Goal: Transaction & Acquisition: Purchase product/service

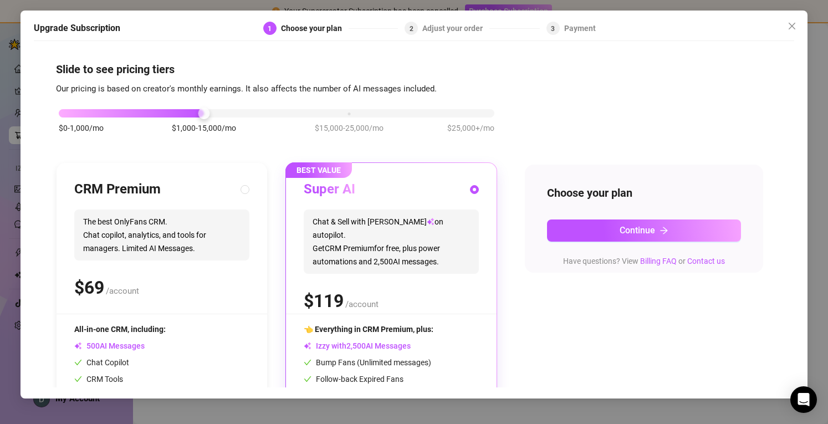
click at [418, 140] on div "$0-1,000/mo $1,000-15,000/mo $15,000-25,000/mo $25,000+/mo" at bounding box center [276, 126] width 441 height 63
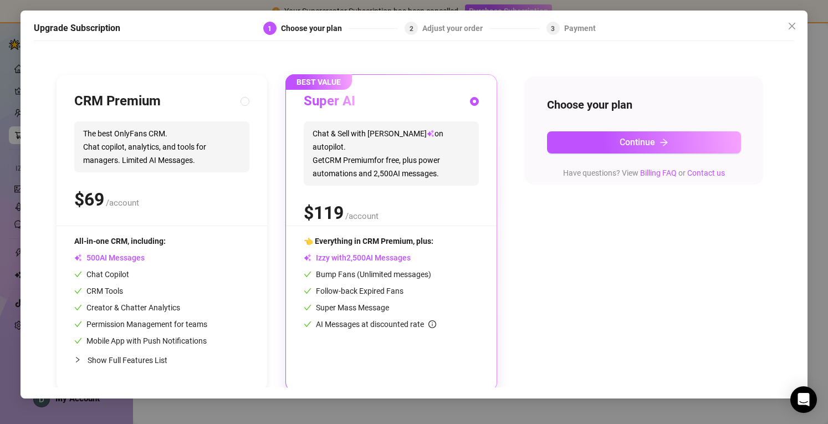
scroll to position [89, 0]
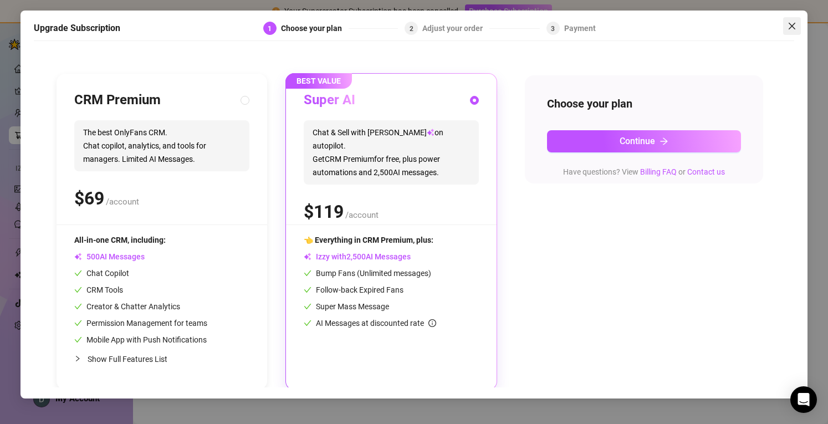
click at [794, 22] on icon "close" at bounding box center [792, 26] width 9 height 9
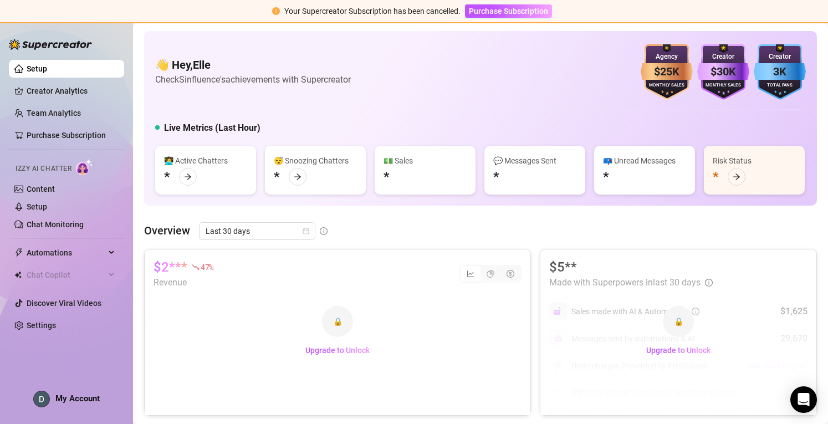
click at [537, 13] on span "Purchase Subscription" at bounding box center [508, 11] width 79 height 9
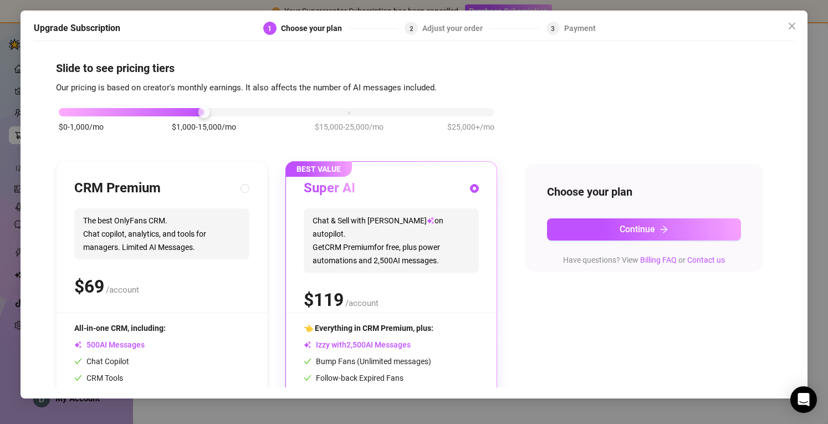
scroll to position [92, 0]
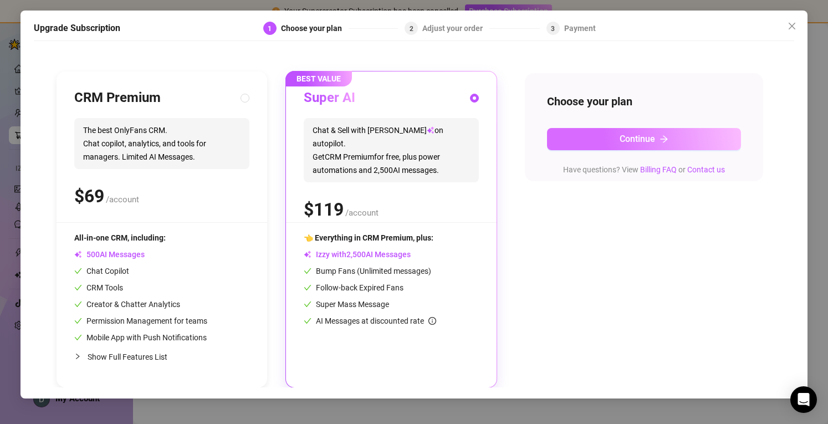
click at [655, 140] on span "Continue" at bounding box center [637, 139] width 35 height 11
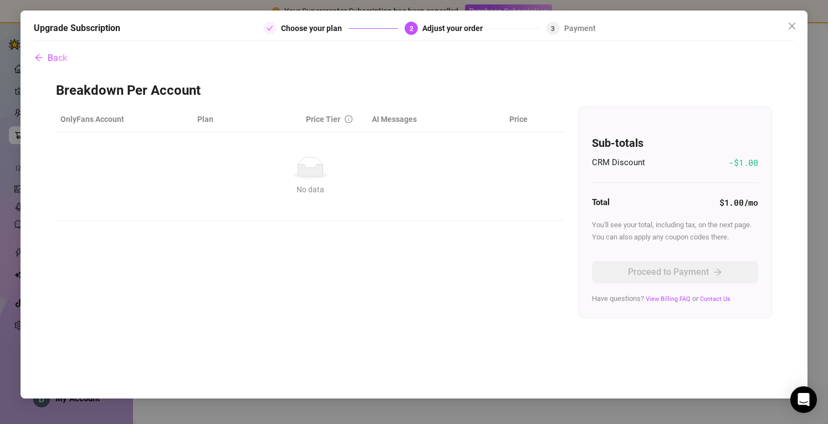
scroll to position [0, 0]
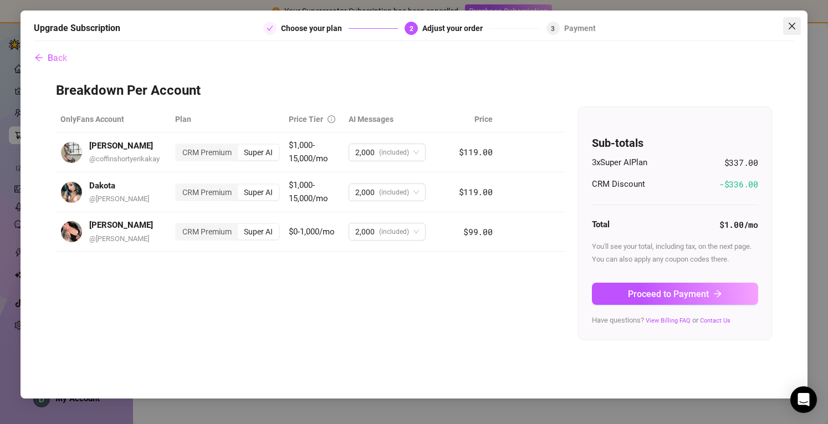
click at [790, 29] on icon "close" at bounding box center [792, 26] width 9 height 9
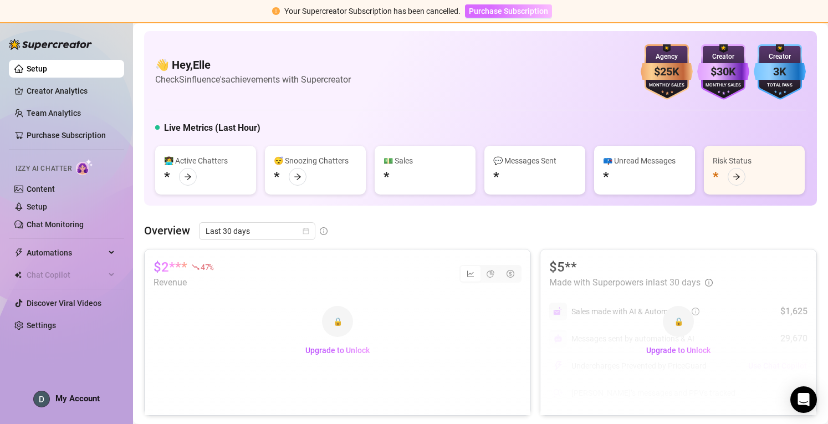
click at [502, 16] on button "Purchase Subscription" at bounding box center [508, 10] width 87 height 13
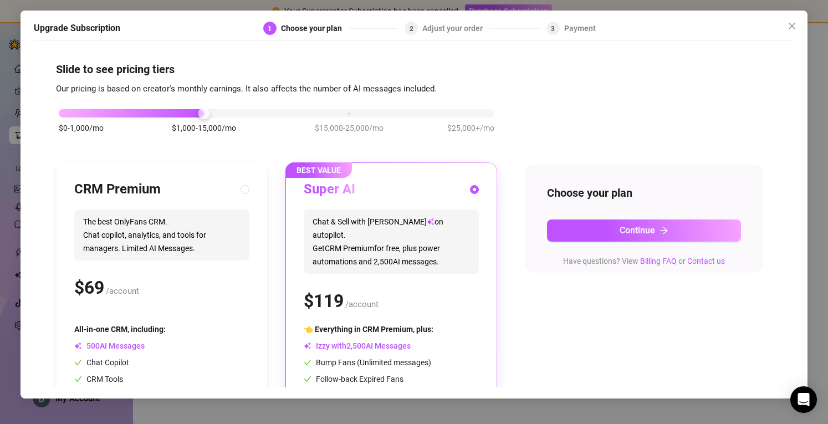
scroll to position [92, 0]
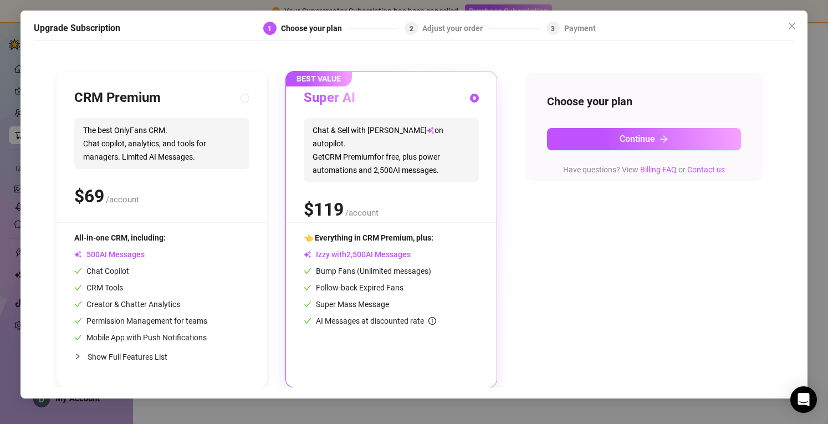
click at [170, 194] on div "$ /account" at bounding box center [161, 196] width 175 height 28
radio input "true"
radio input "false"
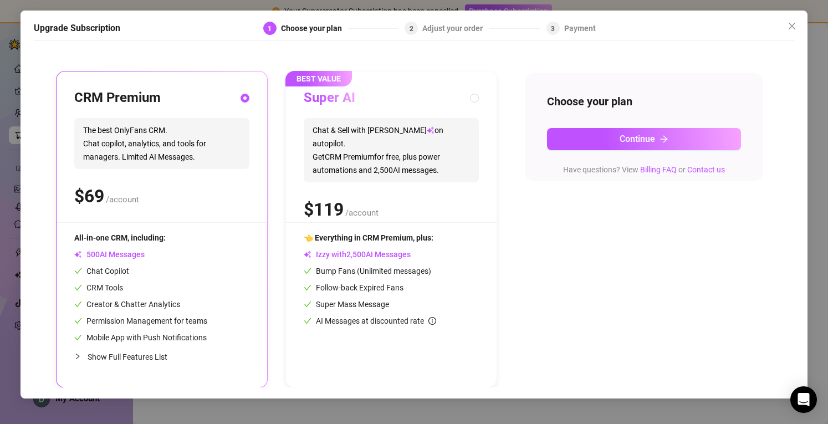
click at [369, 196] on div "$ /account" at bounding box center [391, 210] width 175 height 28
radio input "false"
radio input "true"
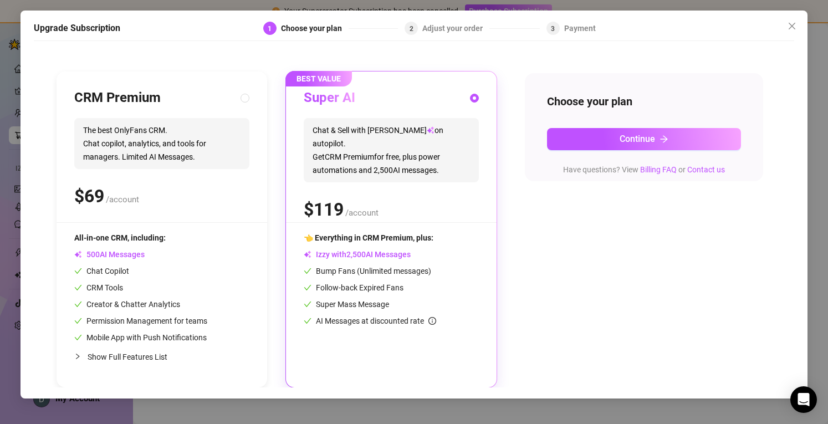
click at [514, 370] on div "$0-1,000/mo $1,000-15,000/mo $15,000-25,000/mo $25,000+/mo CRM Premium The best…" at bounding box center [414, 196] width 716 height 384
click at [547, 372] on div "$0-1,000/mo $1,000-15,000/mo $15,000-25,000/mo $25,000+/mo CRM Premium The best…" at bounding box center [414, 196] width 716 height 384
click at [581, 360] on div "$0-1,000/mo $1,000-15,000/mo $15,000-25,000/mo $25,000+/mo CRM Premium The best…" at bounding box center [414, 196] width 716 height 384
click at [589, 129] on button "Continue" at bounding box center [644, 139] width 194 height 22
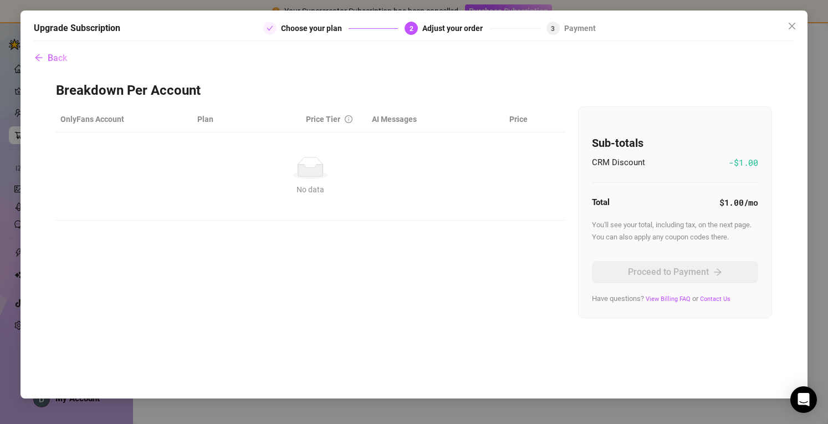
scroll to position [0, 0]
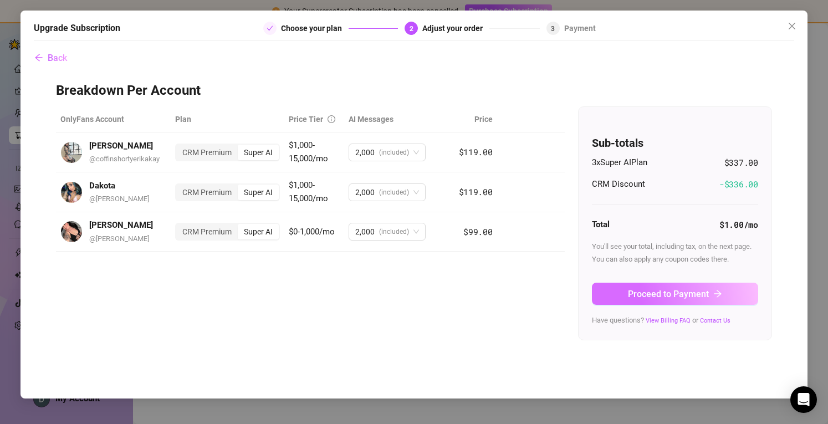
click at [652, 298] on span "Proceed to Payment" at bounding box center [668, 294] width 81 height 11
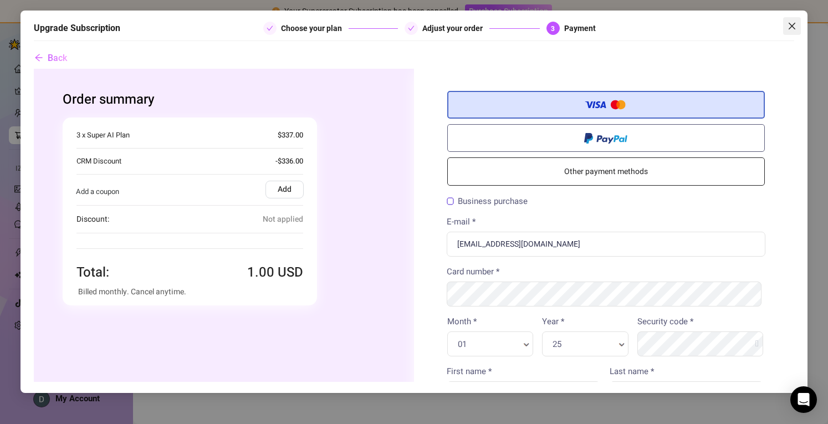
click at [790, 30] on icon "close" at bounding box center [792, 26] width 9 height 9
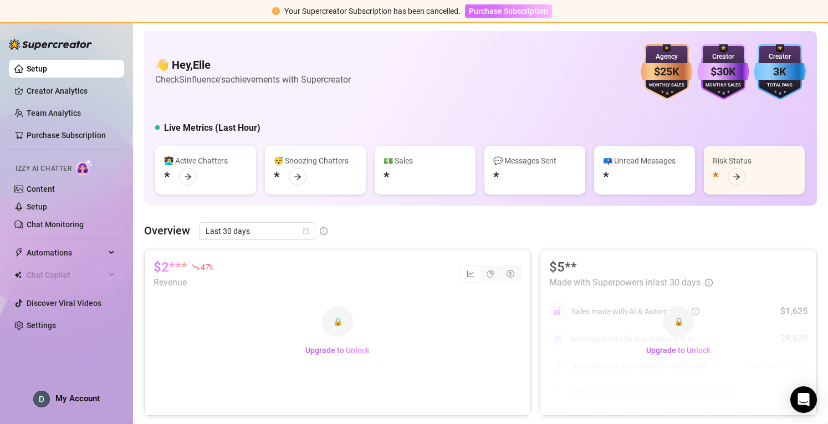
click at [521, 9] on span "Purchase Subscription" at bounding box center [508, 11] width 79 height 9
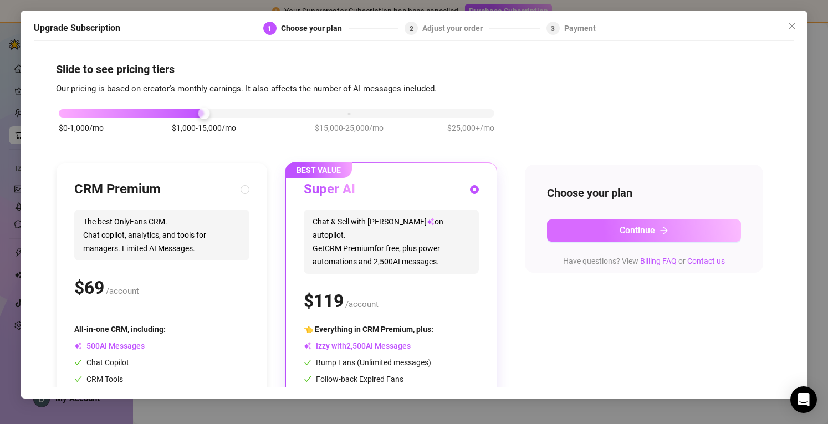
click at [630, 226] on span "Continue" at bounding box center [637, 230] width 35 height 11
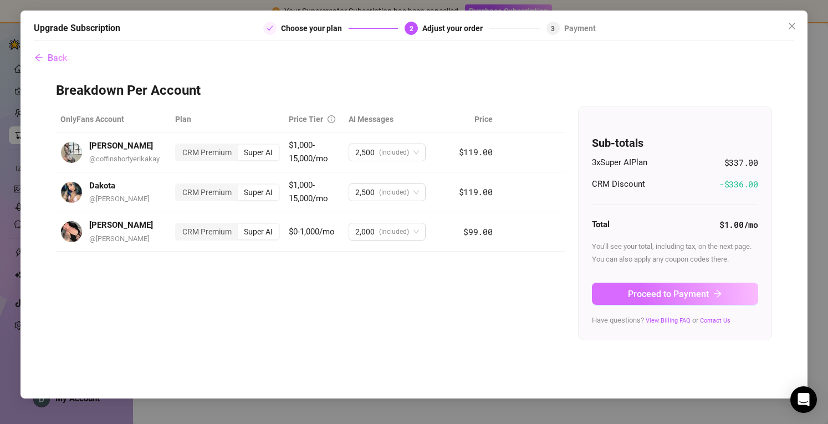
click at [629, 301] on button "Proceed to Payment" at bounding box center [675, 294] width 166 height 22
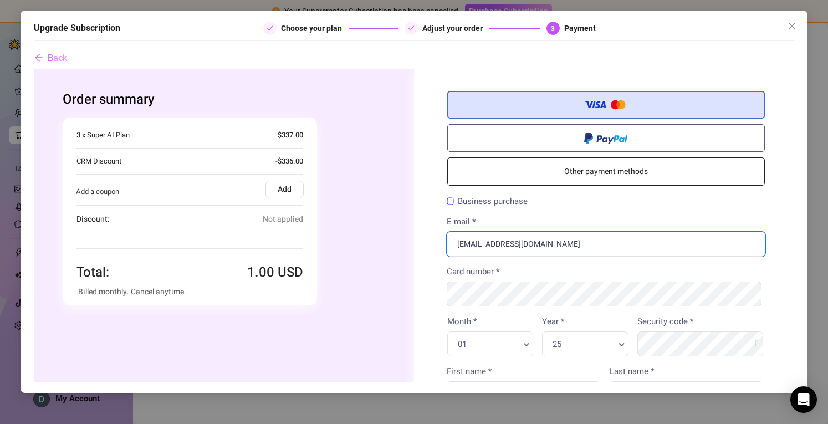
click at [520, 242] on input "[EMAIL_ADDRESS][DOMAIN_NAME]" at bounding box center [606, 244] width 319 height 25
type input "elle@sinfluenced.com"
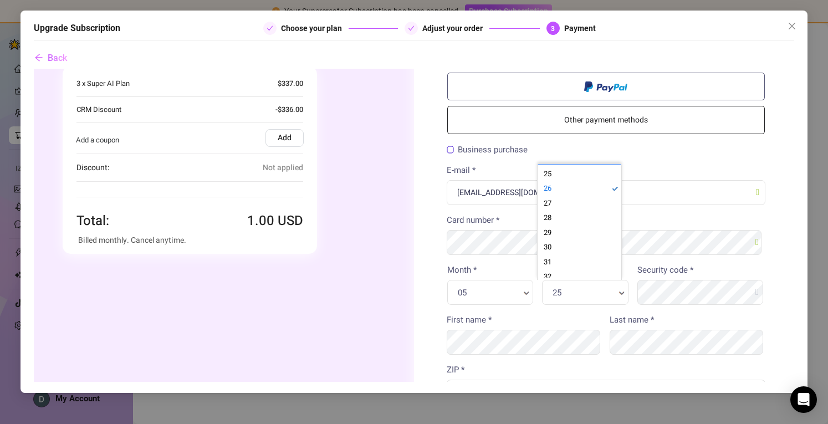
scroll to position [2, 3]
click at [663, 269] on label "Security code *" at bounding box center [666, 270] width 56 height 13
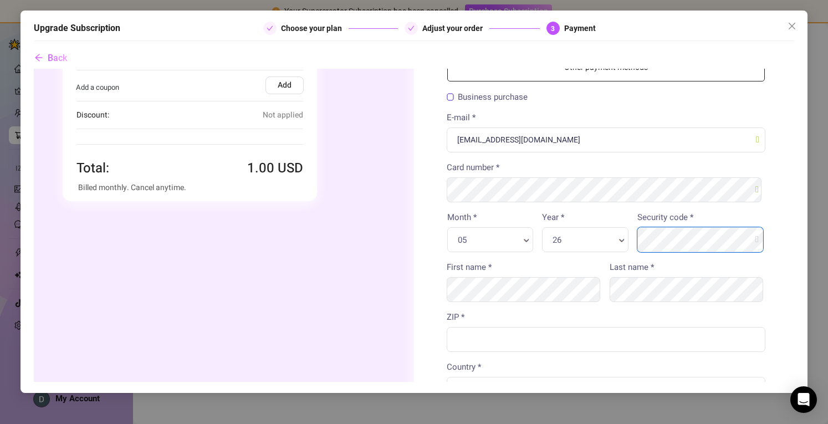
scroll to position [105, 0]
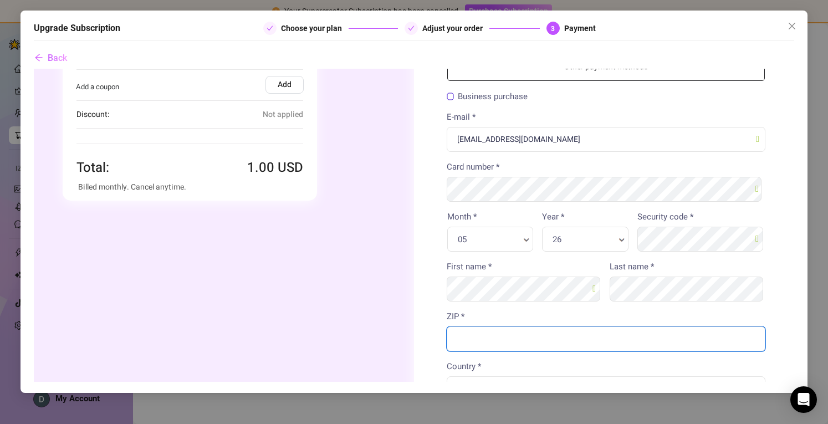
click at [516, 343] on input "ZIP *" at bounding box center [606, 339] width 319 height 25
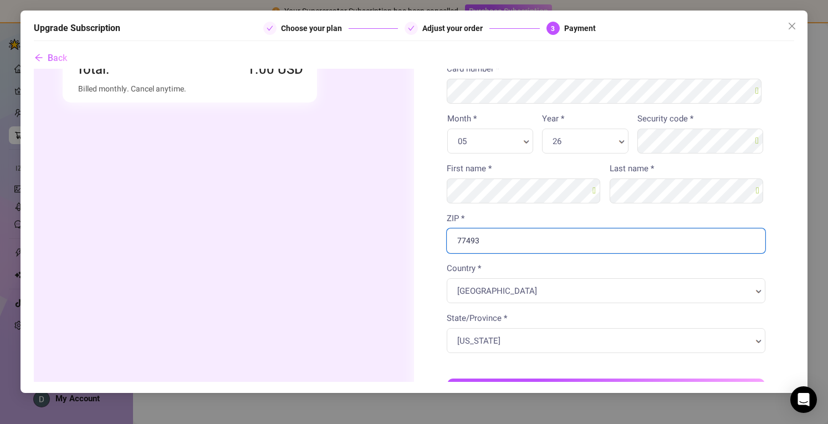
scroll to position [211, 0]
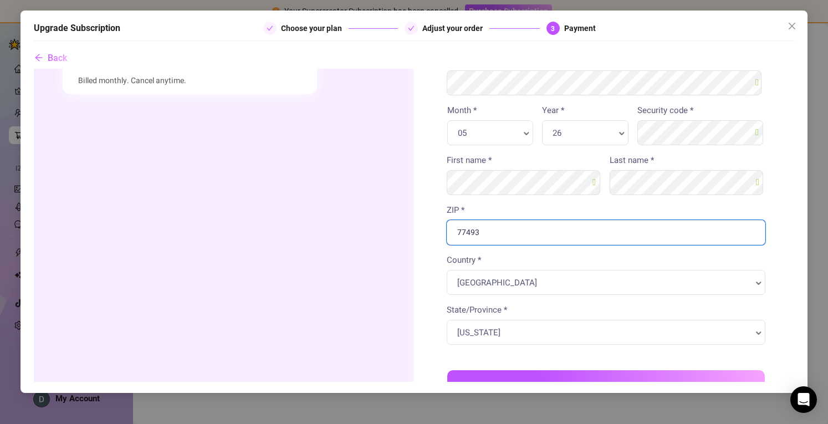
type input "77493"
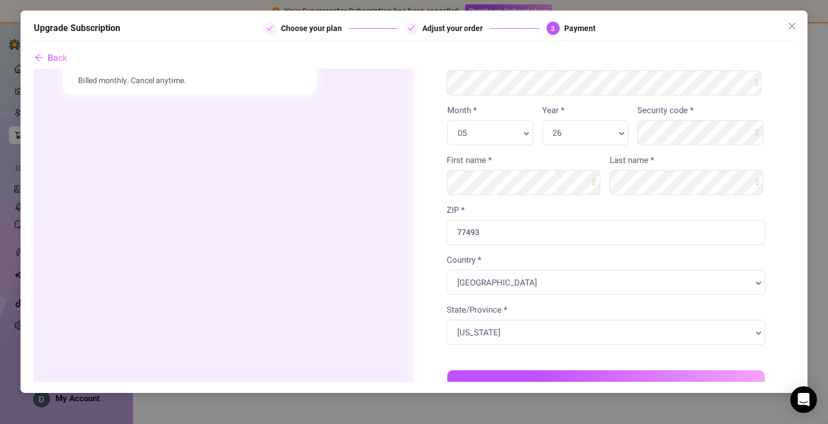
click at [490, 211] on body "Order summary" at bounding box center [414, 205] width 760 height 697
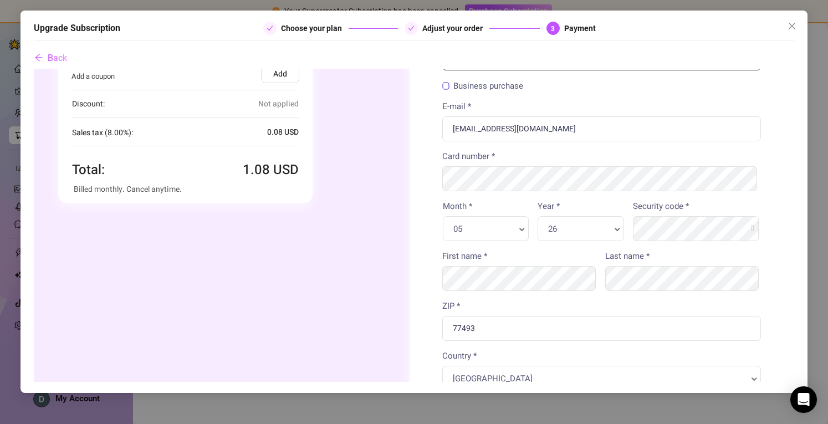
scroll to position [0, 4]
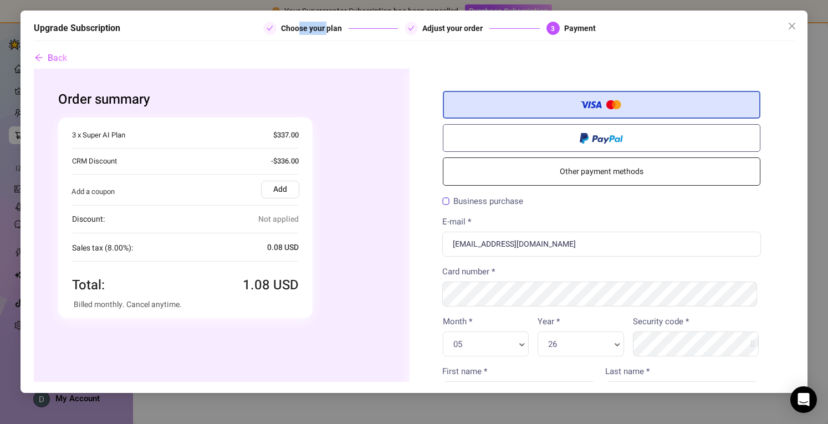
drag, startPoint x: 298, startPoint y: 24, endPoint x: 326, endPoint y: 33, distance: 29.5
click at [326, 33] on div "Choose your plan" at bounding box center [315, 28] width 68 height 13
drag, startPoint x: 287, startPoint y: 28, endPoint x: 328, endPoint y: 28, distance: 41.0
click at [328, 28] on div "Choose your plan" at bounding box center [315, 28] width 68 height 13
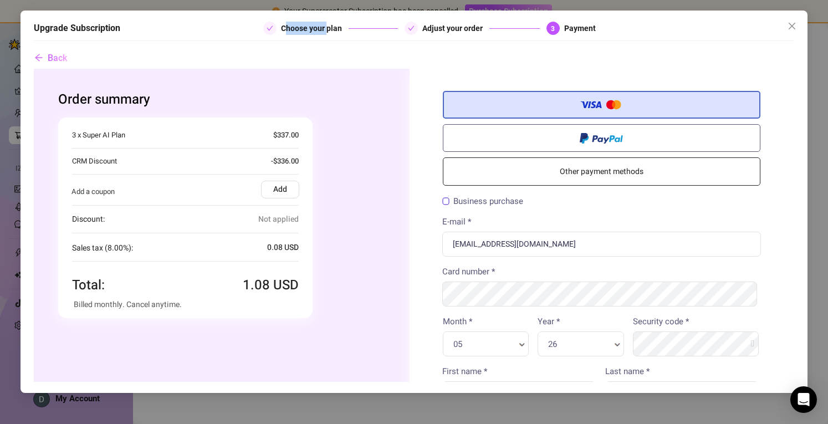
click at [328, 28] on div "Choose your plan" at bounding box center [315, 28] width 68 height 13
drag, startPoint x: 282, startPoint y: 28, endPoint x: 333, endPoint y: 30, distance: 51.1
click at [333, 30] on div "Choose your plan" at bounding box center [315, 28] width 68 height 13
drag, startPoint x: 281, startPoint y: 28, endPoint x: 344, endPoint y: 29, distance: 62.7
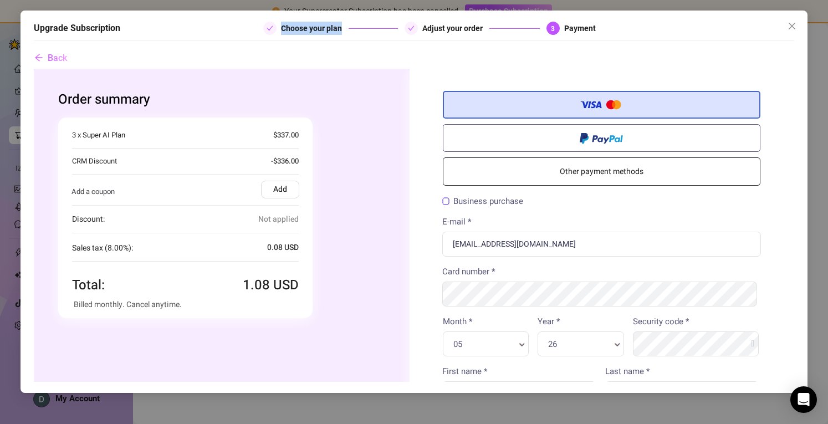
click at [344, 29] on div "Choose your plan" at bounding box center [315, 28] width 68 height 13
drag, startPoint x: 279, startPoint y: 28, endPoint x: 342, endPoint y: 34, distance: 63.5
click at [342, 34] on div "Choose your plan" at bounding box center [330, 28] width 135 height 13
click at [340, 34] on div "Choose your plan" at bounding box center [315, 28] width 68 height 13
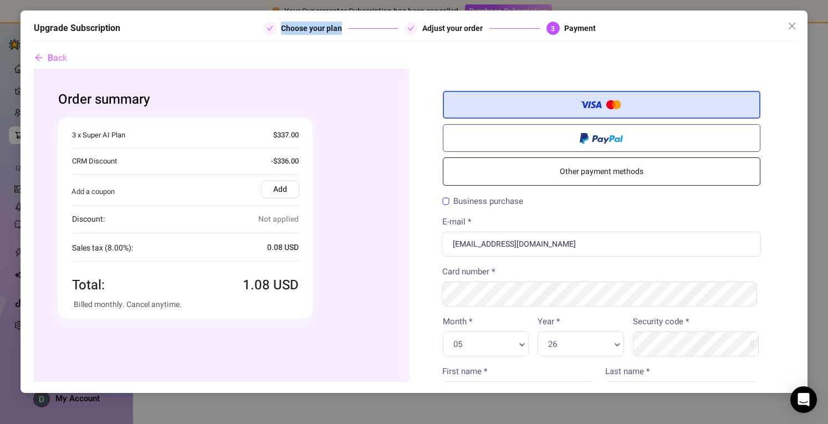
drag, startPoint x: 282, startPoint y: 28, endPoint x: 340, endPoint y: 32, distance: 58.9
click at [340, 32] on div "Choose your plan" at bounding box center [330, 28] width 135 height 13
click at [340, 32] on div "Choose your plan" at bounding box center [315, 28] width 68 height 13
drag, startPoint x: 279, startPoint y: 26, endPoint x: 345, endPoint y: 34, distance: 66.5
click at [345, 34] on div "Choose your plan" at bounding box center [330, 28] width 135 height 13
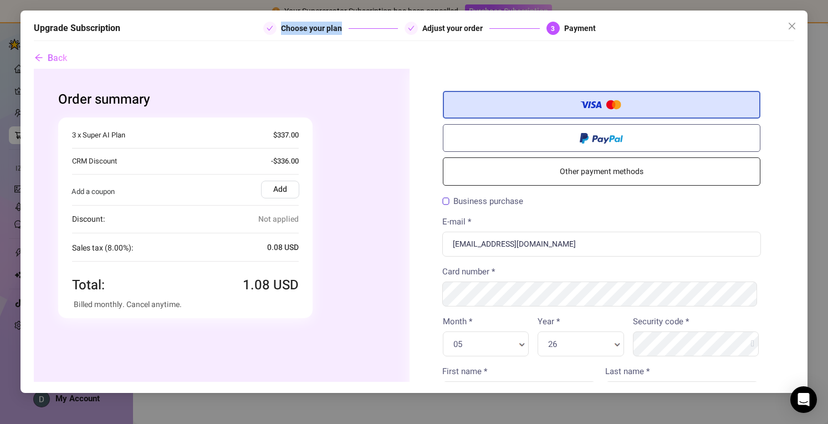
click at [338, 32] on div "Choose your plan" at bounding box center [315, 28] width 68 height 13
drag, startPoint x: 279, startPoint y: 28, endPoint x: 338, endPoint y: 34, distance: 58.5
click at [338, 34] on div "Choose your plan" at bounding box center [330, 28] width 135 height 13
click at [338, 34] on div "Choose your plan" at bounding box center [315, 28] width 68 height 13
drag, startPoint x: 281, startPoint y: 26, endPoint x: 333, endPoint y: 32, distance: 53.0
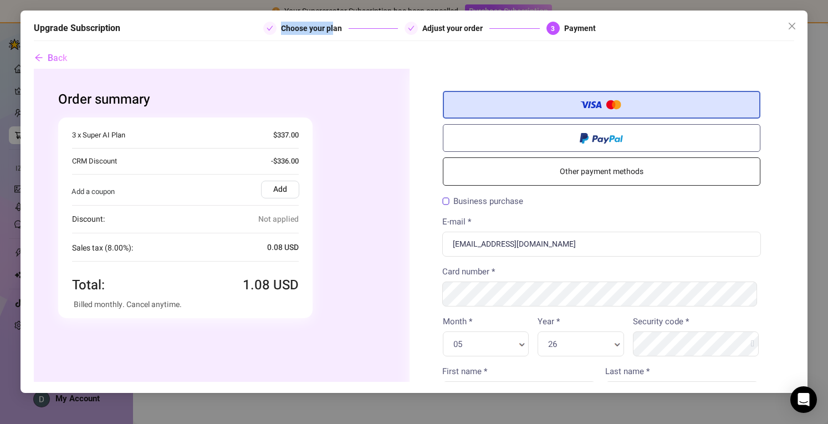
click at [333, 32] on div "Choose your plan" at bounding box center [330, 28] width 135 height 13
click at [333, 32] on div "Choose your plan" at bounding box center [315, 28] width 68 height 13
drag, startPoint x: 282, startPoint y: 27, endPoint x: 336, endPoint y: 27, distance: 54.3
click at [336, 27] on div "Choose your plan" at bounding box center [315, 28] width 68 height 13
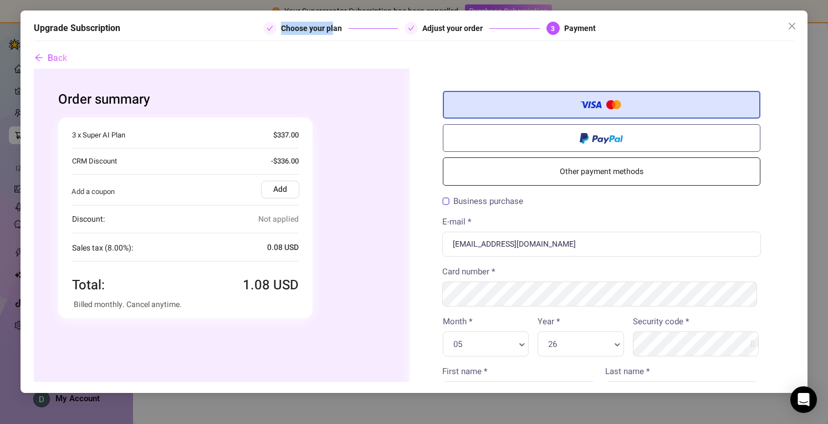
drag, startPoint x: 279, startPoint y: 26, endPoint x: 333, endPoint y: 30, distance: 54.5
click at [333, 30] on div "Choose your plan" at bounding box center [330, 28] width 135 height 13
click at [333, 30] on div "Choose your plan" at bounding box center [315, 28] width 68 height 13
drag, startPoint x: 278, startPoint y: 28, endPoint x: 340, endPoint y: 28, distance: 62.1
click at [340, 28] on div "Choose your plan" at bounding box center [330, 28] width 135 height 13
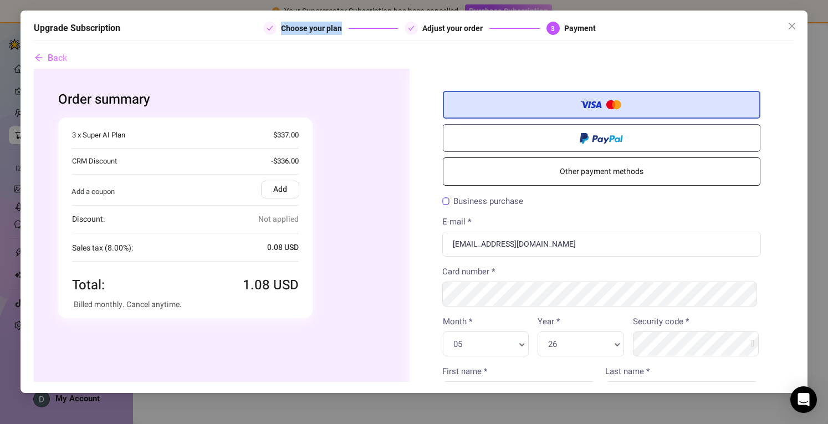
click at [340, 28] on div "Choose your plan" at bounding box center [315, 28] width 68 height 13
drag, startPoint x: 280, startPoint y: 27, endPoint x: 336, endPoint y: 29, distance: 55.5
click at [336, 29] on div "Choose your plan" at bounding box center [330, 28] width 135 height 13
click at [336, 29] on div "Choose your plan" at bounding box center [315, 28] width 68 height 13
drag, startPoint x: 286, startPoint y: 27, endPoint x: 339, endPoint y: 27, distance: 53.2
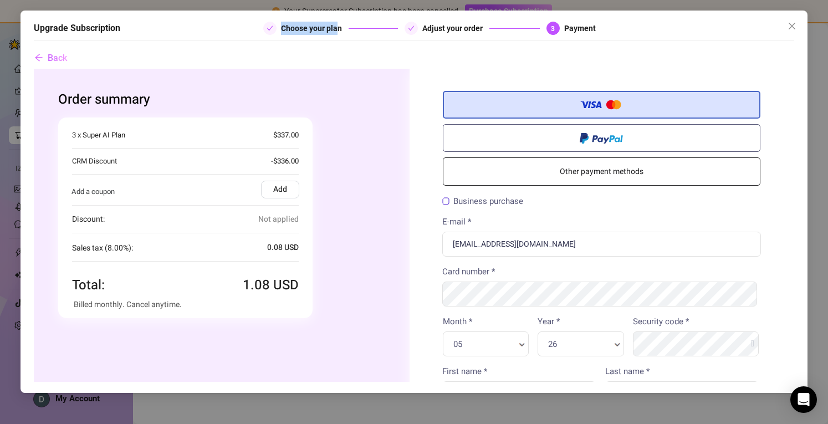
click at [339, 27] on div "Choose your plan" at bounding box center [315, 28] width 68 height 13
drag, startPoint x: 280, startPoint y: 27, endPoint x: 345, endPoint y: 29, distance: 64.9
click at [345, 29] on div "Choose your plan" at bounding box center [330, 28] width 135 height 13
click at [345, 29] on div "Choose your plan" at bounding box center [315, 28] width 68 height 13
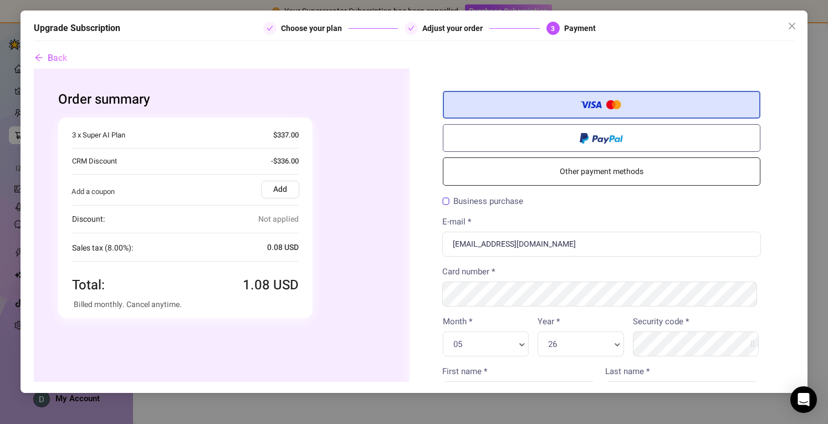
click at [552, 214] on div "Business purchase" at bounding box center [602, 205] width 327 height 21
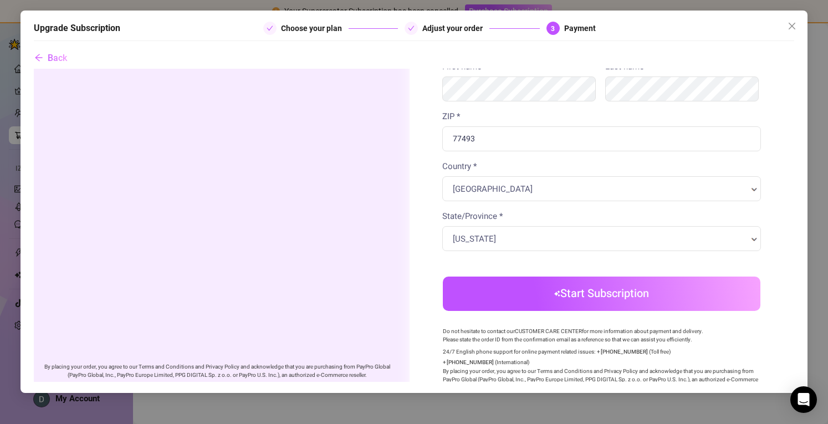
scroll to position [361, 4]
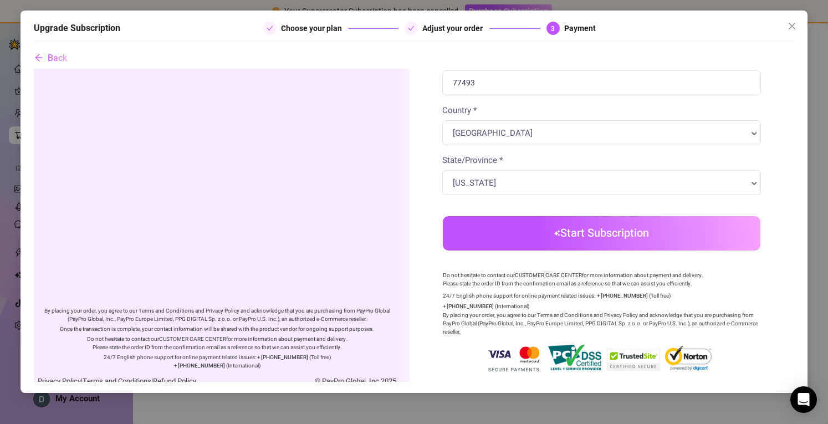
click at [560, 229] on button "Start Subscription" at bounding box center [602, 233] width 318 height 34
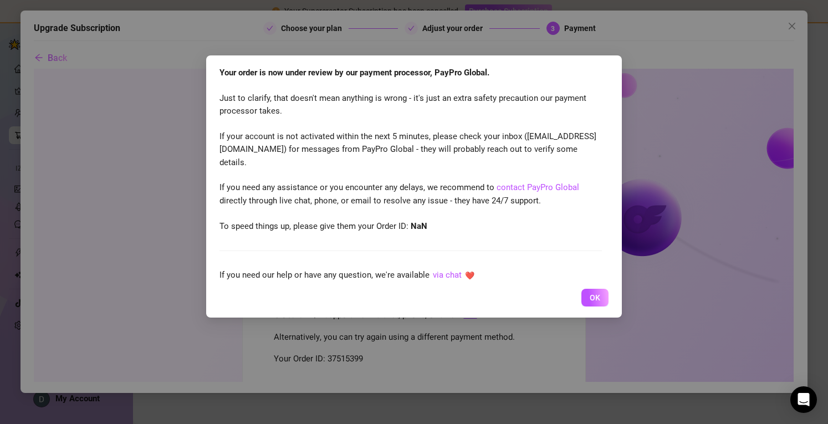
scroll to position [0, 0]
click at [597, 297] on span "OK" at bounding box center [595, 297] width 11 height 9
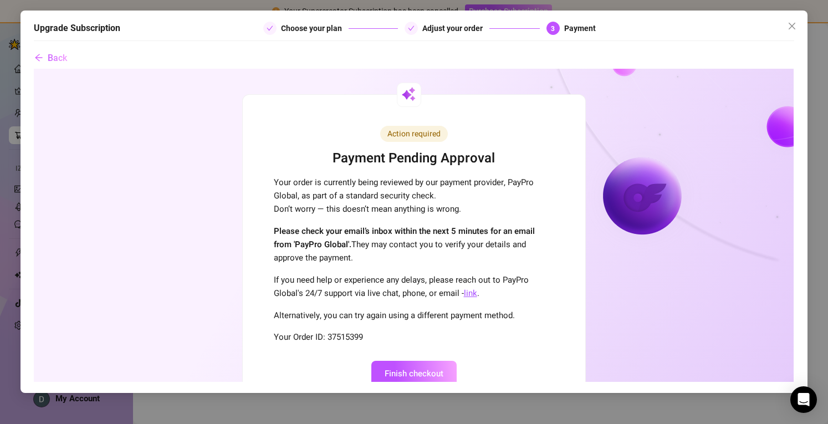
click at [470, 237] on strong "Please check your email’s inbox within the next 5 minutes for an email from 'Pa…" at bounding box center [404, 238] width 261 height 26
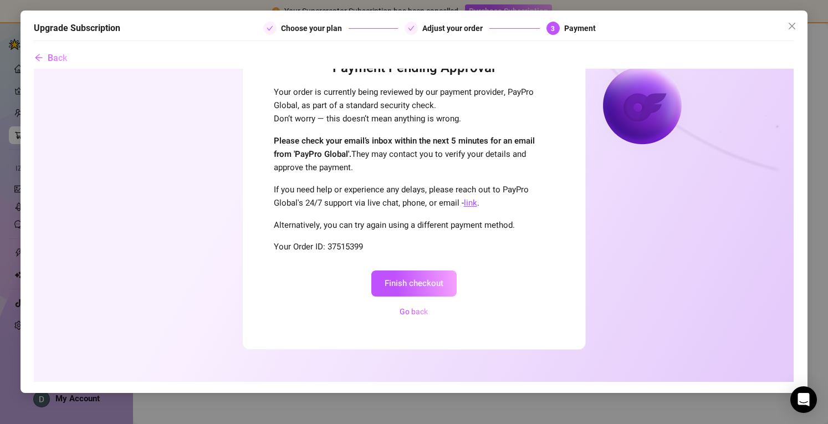
click at [114, 39] on div "Upgrade Subscription Choose your plan Adjust your order 3 Payment" at bounding box center [414, 31] width 760 height 19
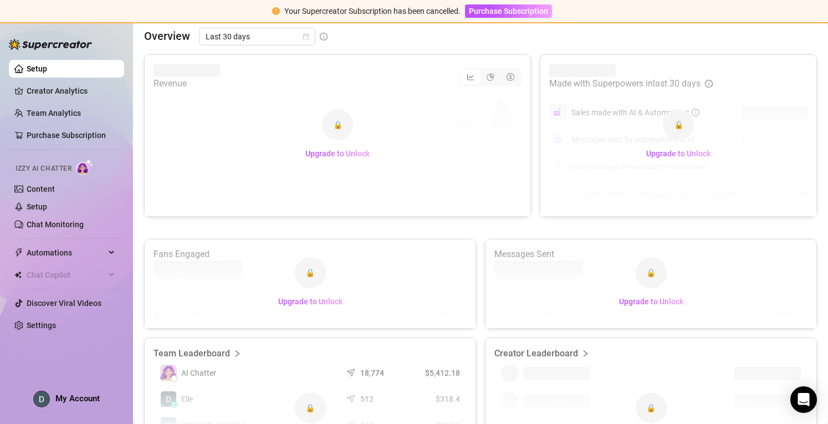
scroll to position [195, 0]
click at [670, 216] on div "🔒 Upgrade to Unlock" at bounding box center [679, 134] width 276 height 161
click at [662, 157] on span "Upgrade to Unlock" at bounding box center [679, 153] width 64 height 9
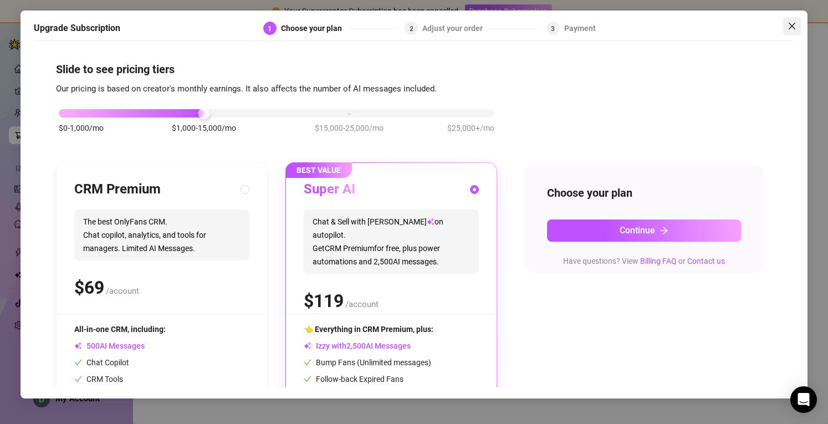
click at [791, 26] on icon "close" at bounding box center [792, 26] width 7 height 7
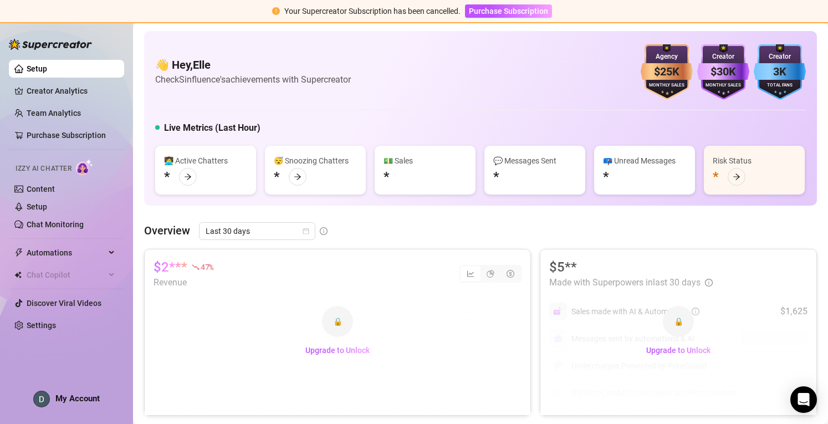
click at [150, 34] on div "👋 Hey, Elle Check Sinfluence's achievements with Supercreator $25K Agency Month…" at bounding box center [480, 118] width 673 height 175
click at [793, 22] on div "Your Supercreator Subscription has been cancelled. Purchase Subscription" at bounding box center [414, 11] width 828 height 23
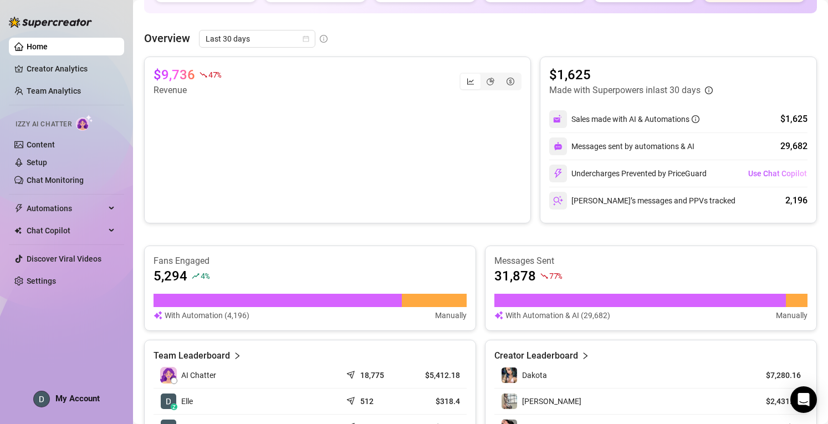
scroll to position [82, 0]
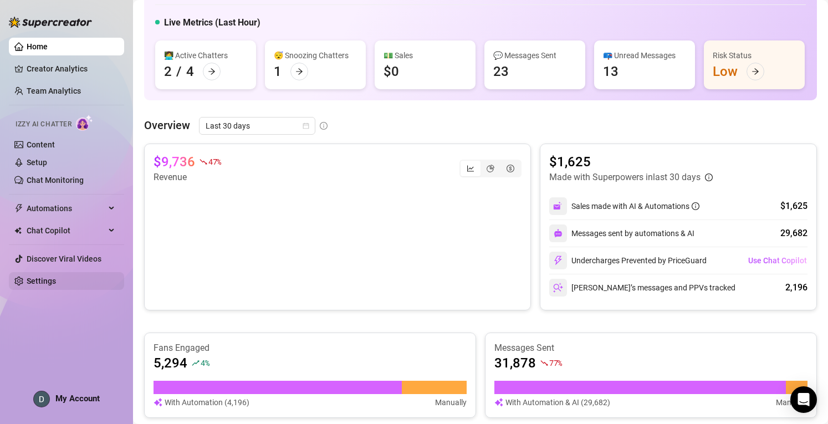
click at [45, 277] on link "Settings" at bounding box center [41, 281] width 29 height 9
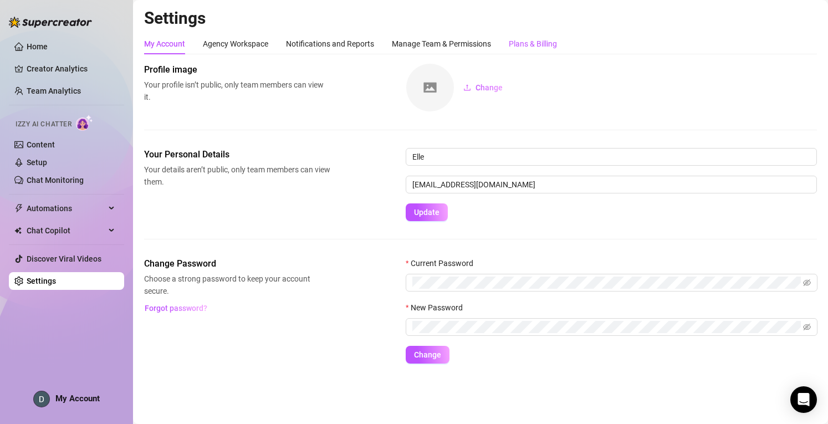
click at [529, 45] on div "Plans & Billing" at bounding box center [533, 44] width 48 height 12
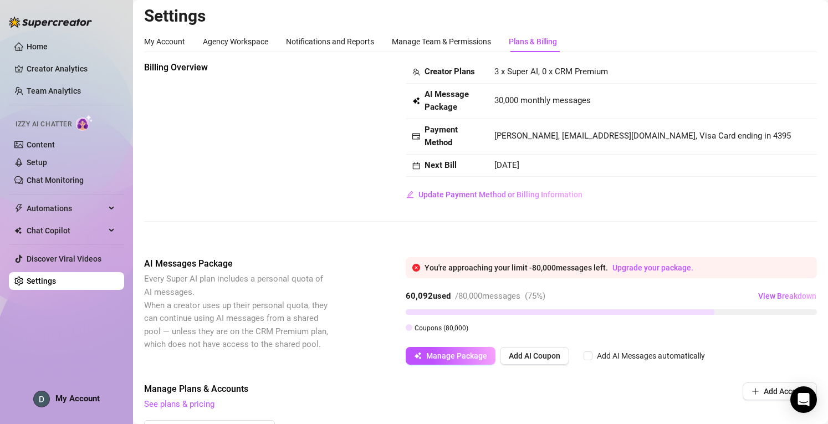
scroll to position [16, 0]
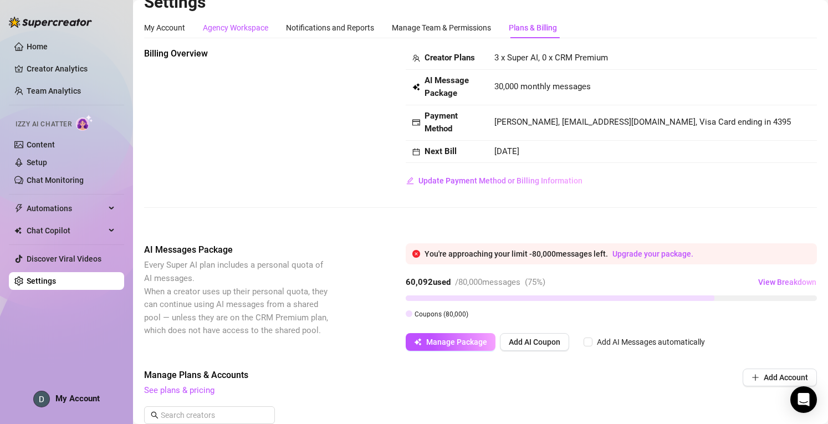
click at [236, 23] on div "Agency Workspace" at bounding box center [235, 28] width 65 height 12
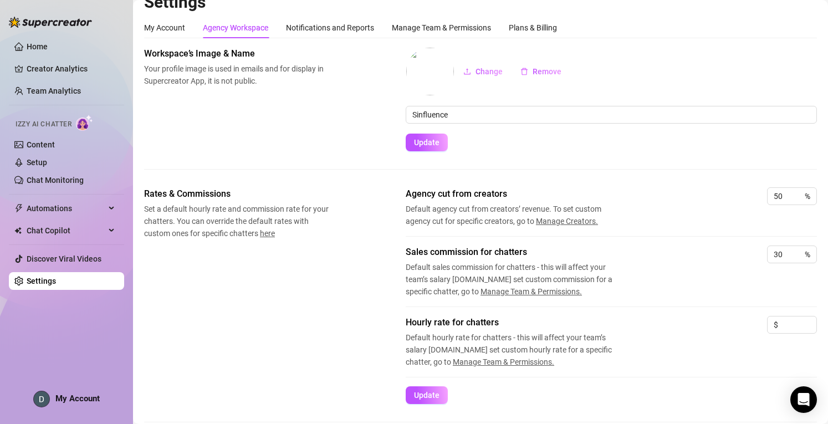
click at [160, 16] on div "Settings My Account Agency Workspace Notifications and Reports Manage Team & Pe…" at bounding box center [480, 370] width 673 height 757
click at [166, 26] on div "My Account" at bounding box center [164, 28] width 41 height 12
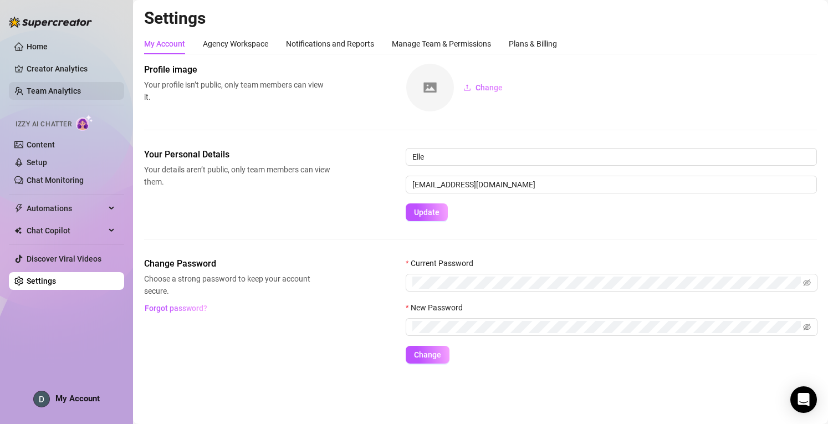
click at [68, 88] on link "Team Analytics" at bounding box center [54, 91] width 54 height 9
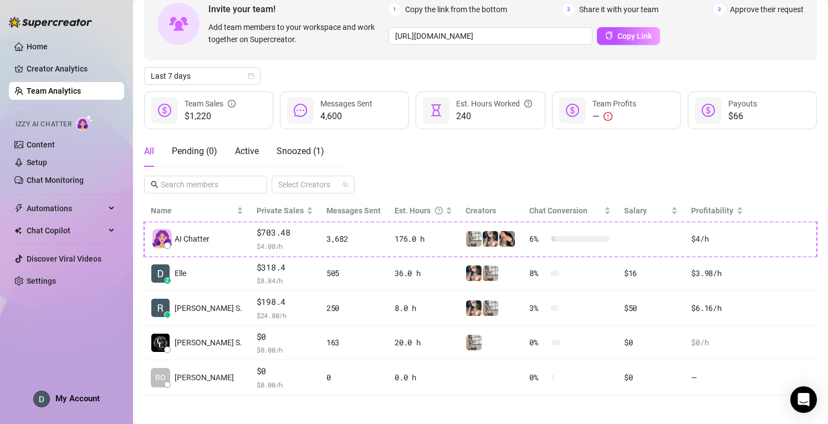
scroll to position [63, 0]
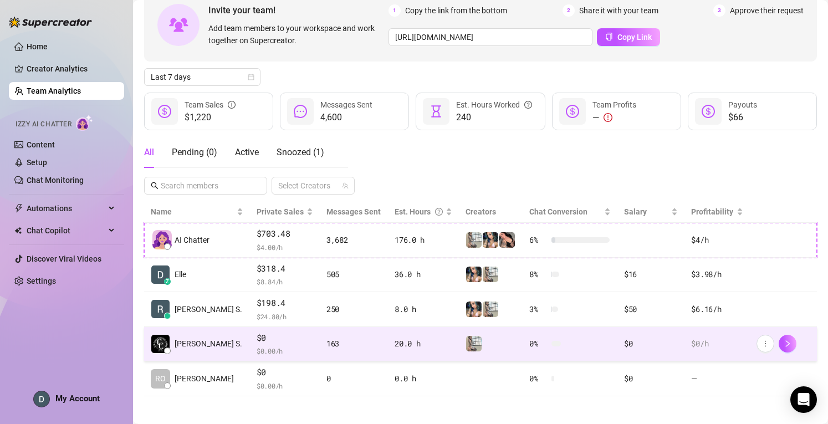
click at [202, 339] on span "[PERSON_NAME] S." at bounding box center [209, 344] width 68 height 12
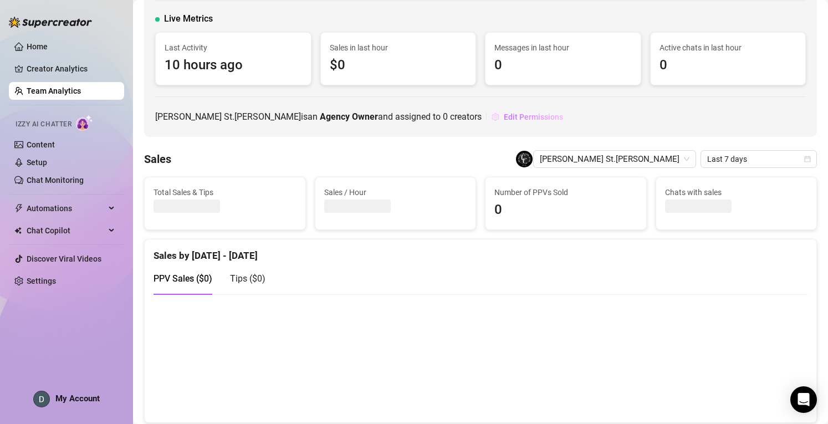
click at [504, 114] on span "Edit Permissions" at bounding box center [533, 117] width 59 height 9
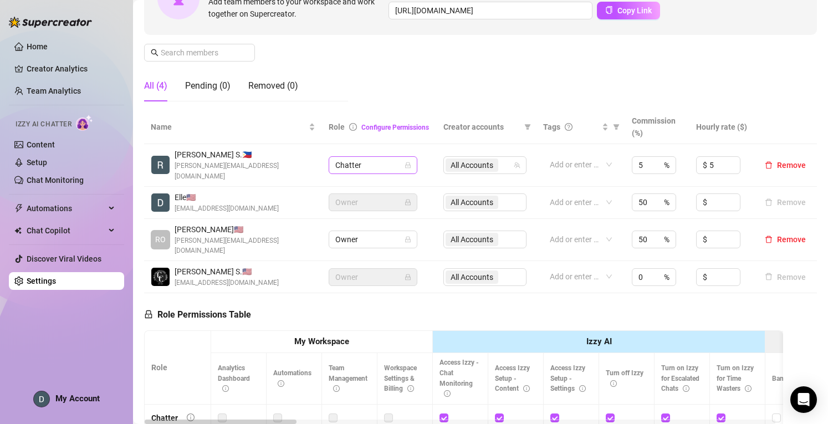
scroll to position [140, 0]
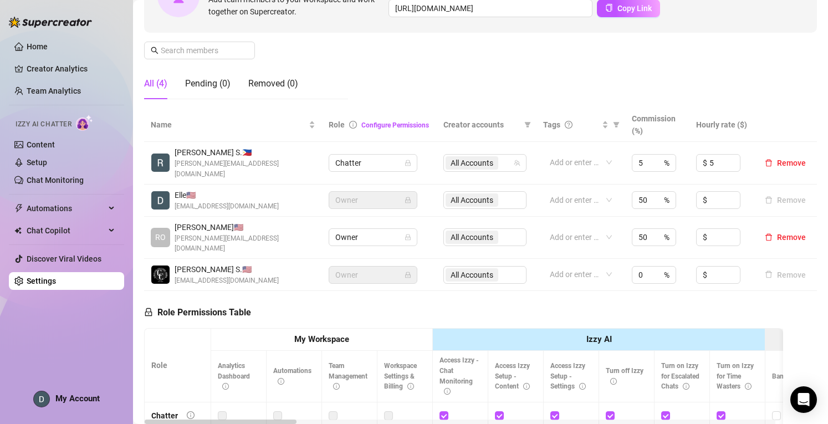
click at [346, 267] on span "Owner" at bounding box center [373, 275] width 75 height 17
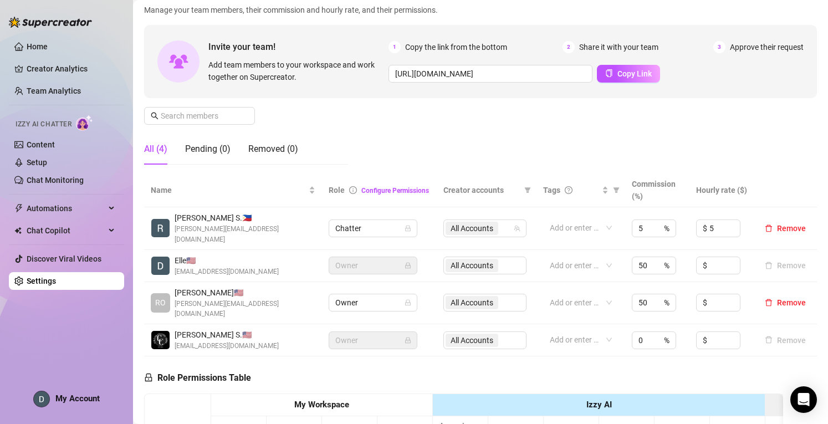
scroll to position [0, 0]
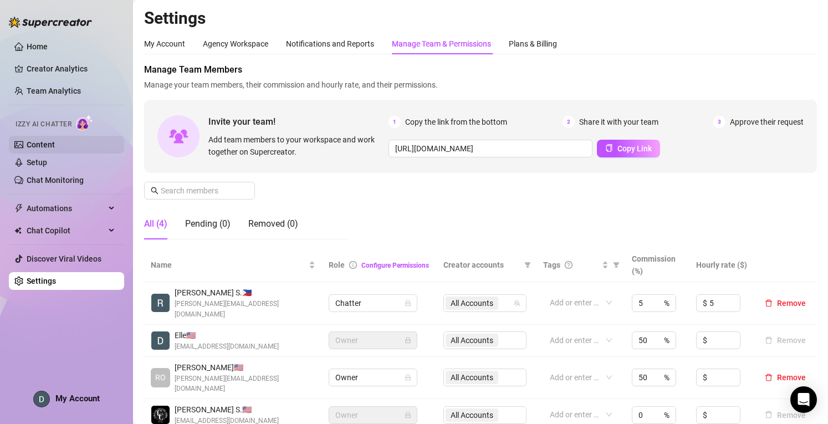
click at [55, 145] on link "Content" at bounding box center [41, 144] width 28 height 9
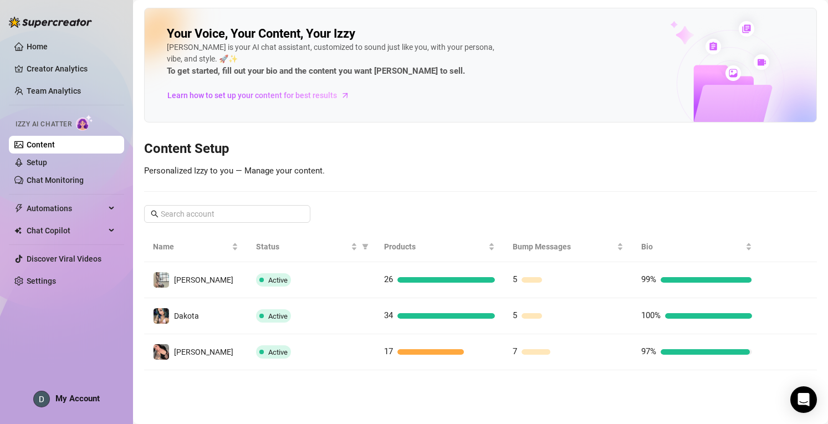
click at [774, 33] on img at bounding box center [731, 65] width 172 height 113
